Goal: Transaction & Acquisition: Obtain resource

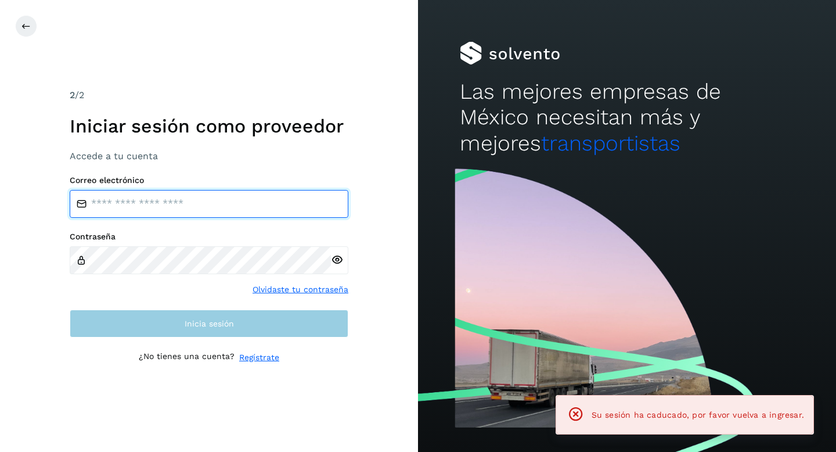
type input "**********"
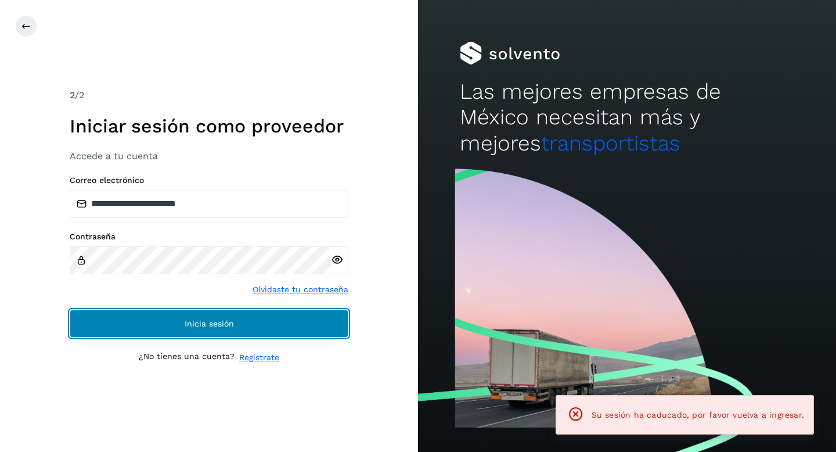
click at [226, 329] on button "Inicia sesión" at bounding box center [209, 324] width 279 height 28
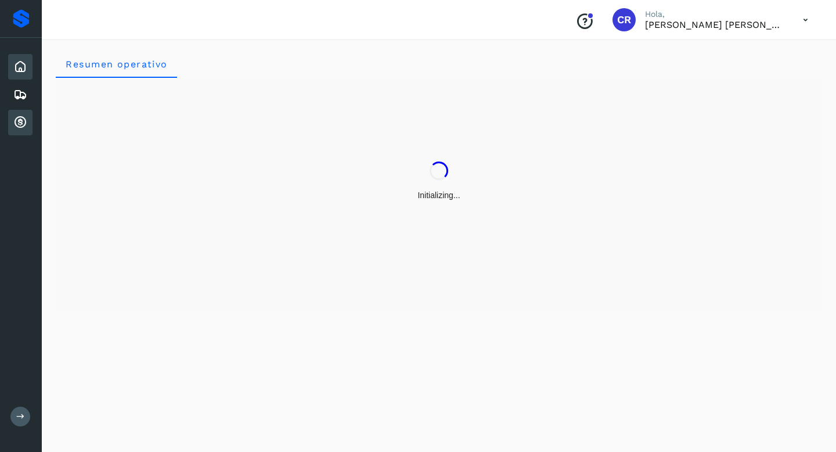
click at [20, 121] on icon at bounding box center [20, 123] width 14 height 14
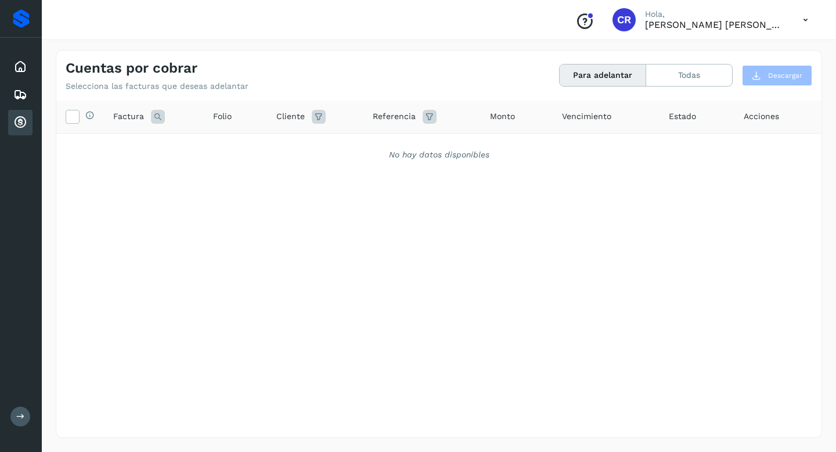
click at [24, 127] on icon at bounding box center [20, 123] width 14 height 14
click at [10, 125] on div "Cuentas por cobrar" at bounding box center [20, 123] width 24 height 26
click at [19, 127] on icon at bounding box center [20, 123] width 14 height 14
click at [24, 123] on icon at bounding box center [20, 123] width 14 height 14
click at [691, 77] on button "Todas" at bounding box center [689, 74] width 86 height 21
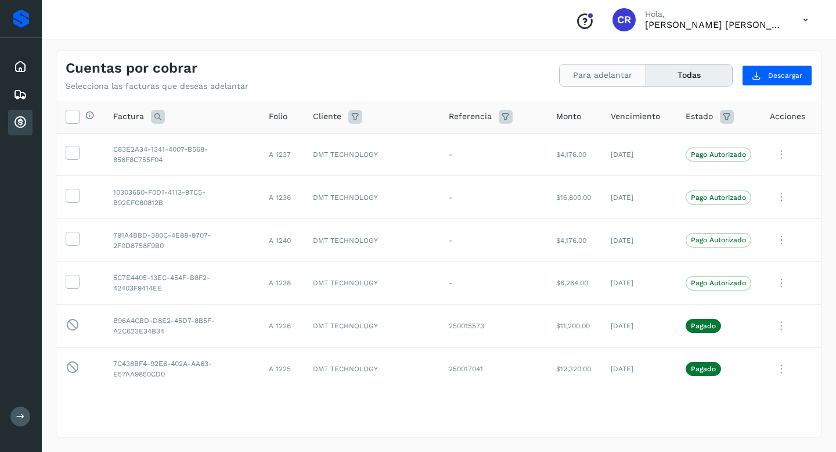
click at [622, 76] on button "Para adelantar" at bounding box center [603, 74] width 87 height 21
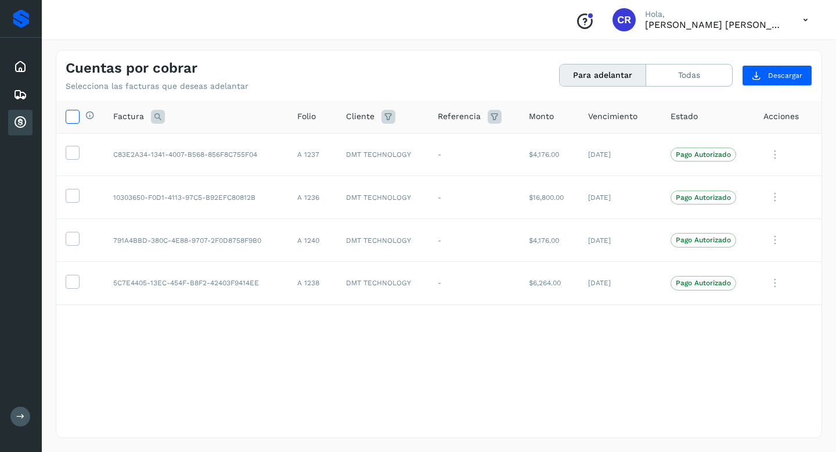
click at [72, 116] on icon at bounding box center [72, 116] width 12 height 12
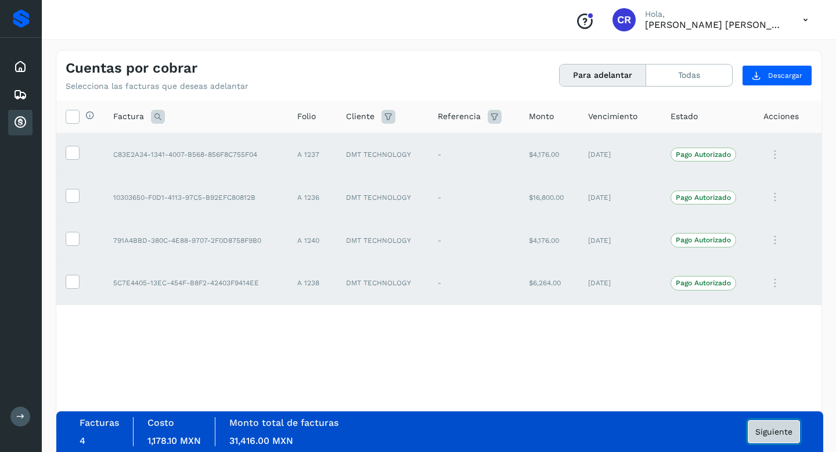
click at [790, 433] on span "Siguiente" at bounding box center [774, 431] width 37 height 8
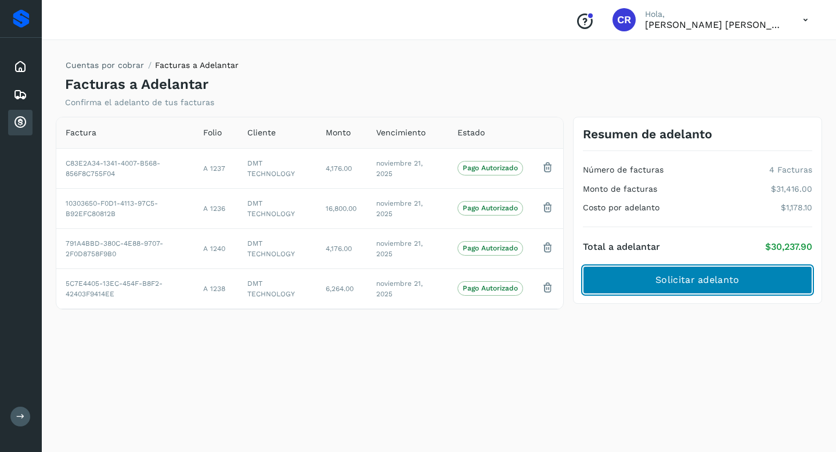
click at [668, 289] on button "Solicitar adelanto" at bounding box center [697, 280] width 229 height 28
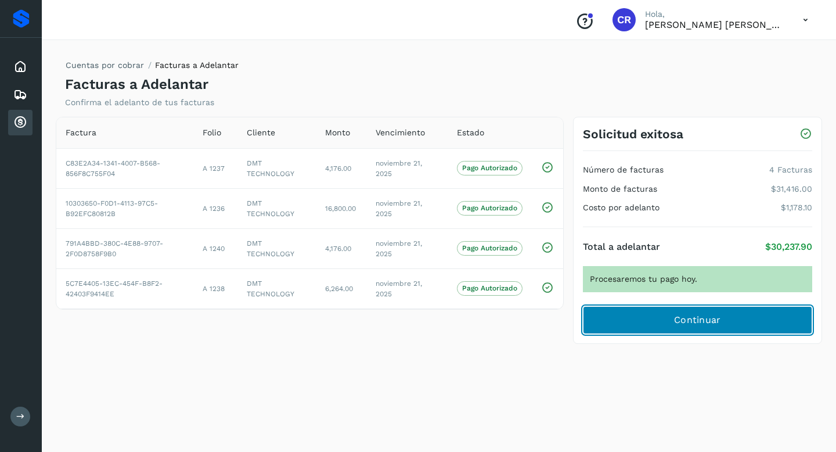
click at [697, 321] on span "Continuar" at bounding box center [697, 320] width 47 height 13
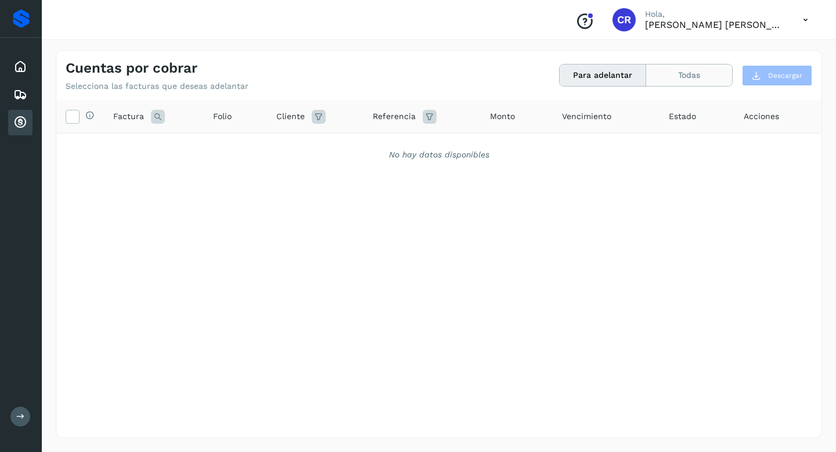
click at [696, 81] on button "Todas" at bounding box center [689, 74] width 86 height 21
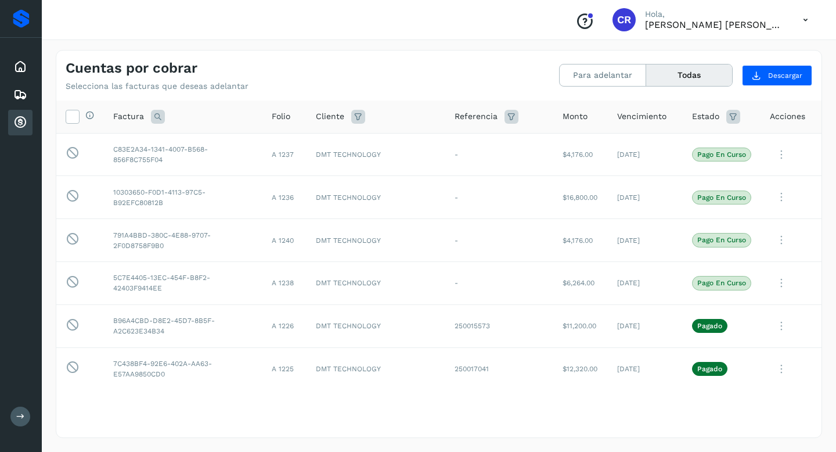
click at [21, 121] on icon at bounding box center [20, 123] width 14 height 14
click at [610, 71] on button "Para adelantar" at bounding box center [603, 74] width 87 height 21
